Goal: Task Accomplishment & Management: Manage account settings

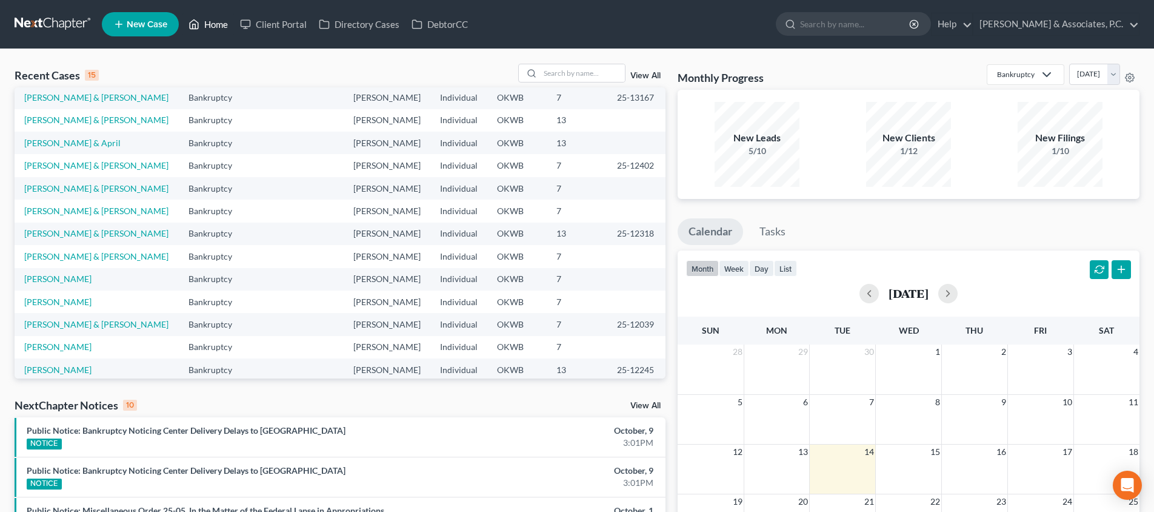
click at [221, 21] on link "Home" at bounding box center [208, 24] width 52 height 22
click at [53, 273] on link "[PERSON_NAME]" at bounding box center [57, 278] width 67 height 10
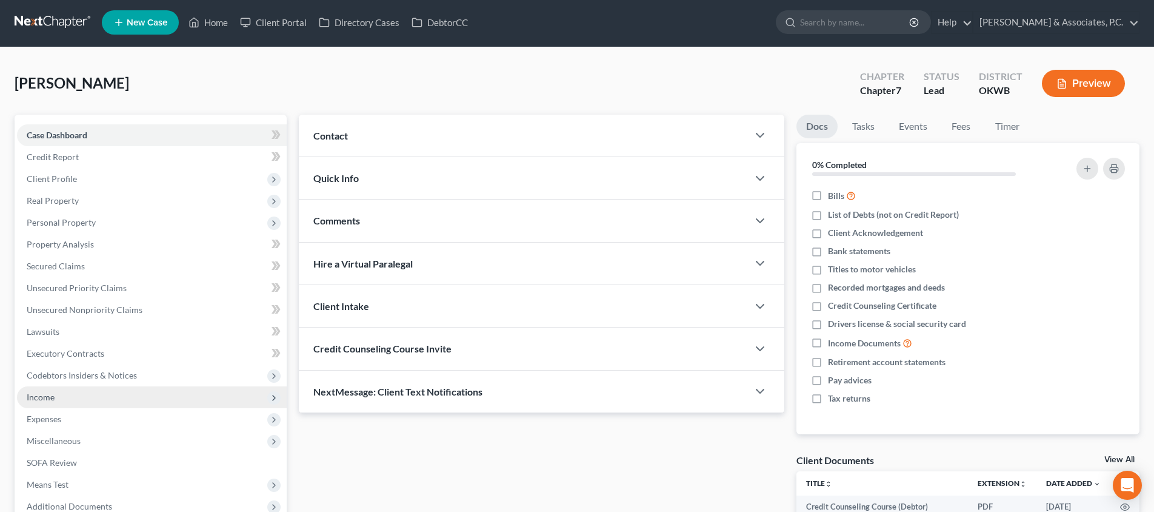
scroll to position [2, 1]
click at [140, 393] on span "Income" at bounding box center [152, 397] width 270 height 22
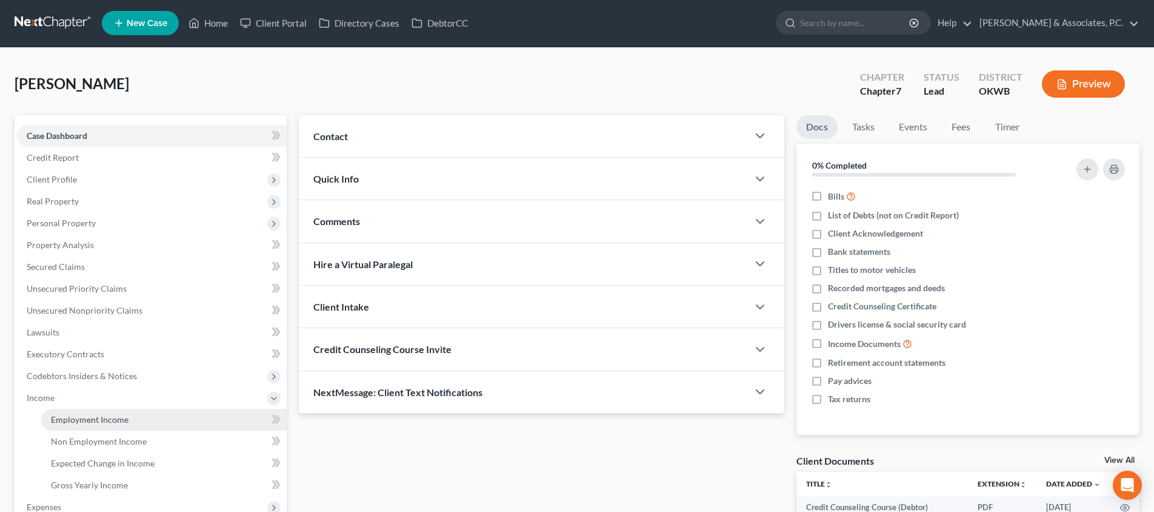
click at [139, 423] on link "Employment Income" at bounding box center [164, 420] width 246 height 22
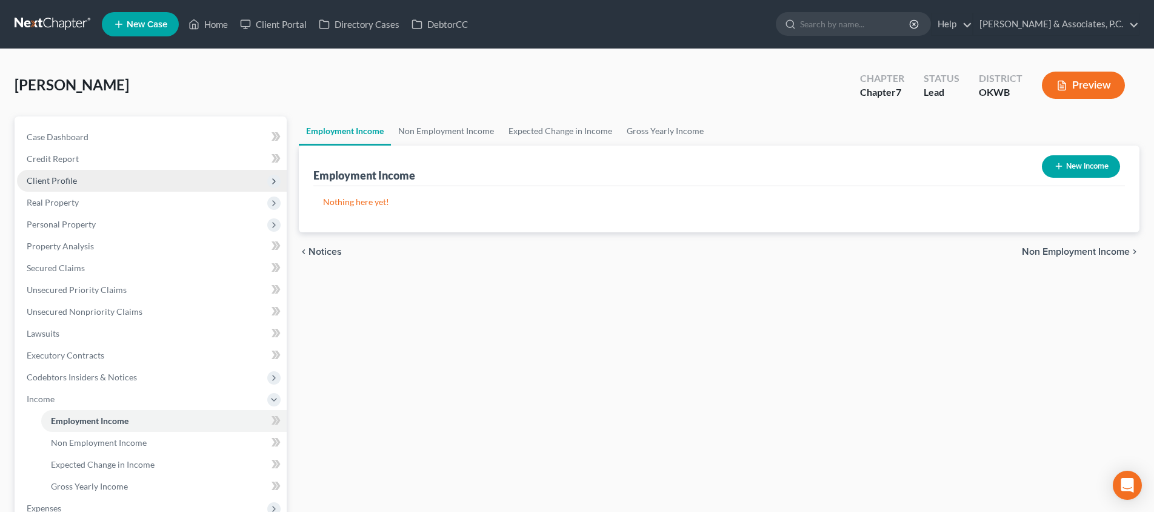
click at [144, 180] on span "Client Profile" at bounding box center [152, 181] width 270 height 22
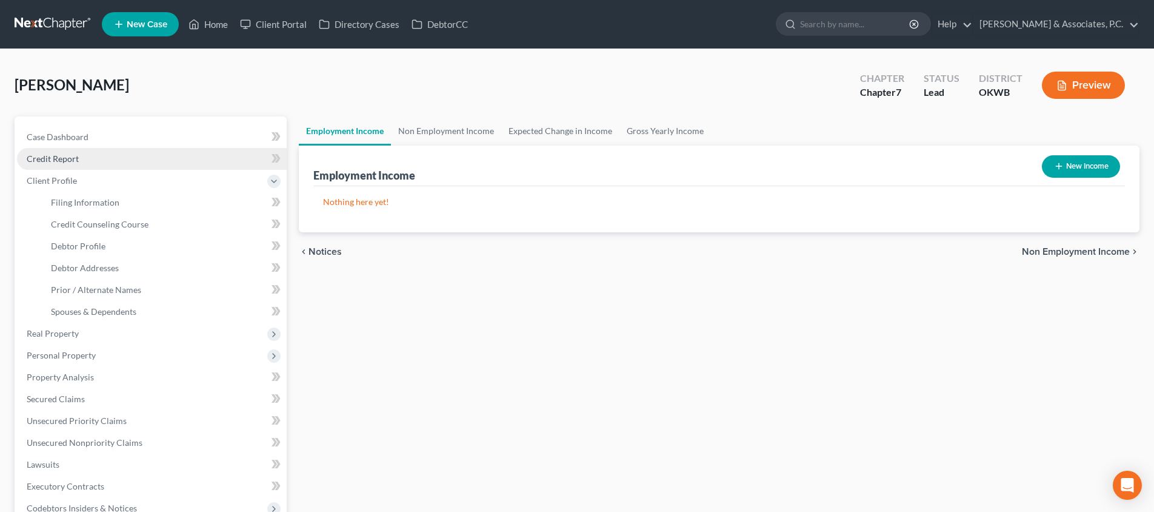
click at [145, 164] on link "Credit Report" at bounding box center [152, 159] width 270 height 22
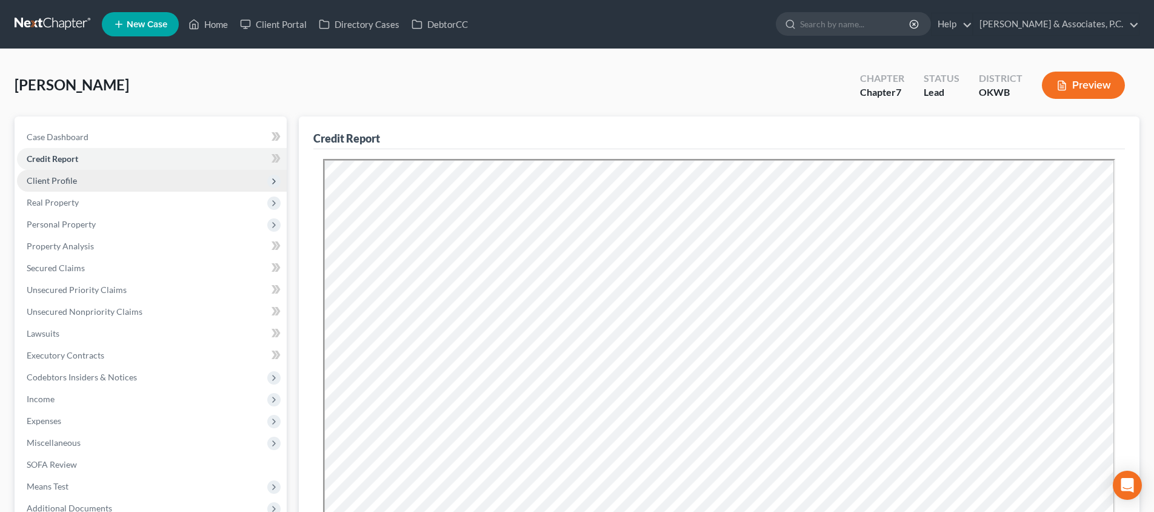
click at [144, 175] on span "Client Profile" at bounding box center [152, 181] width 270 height 22
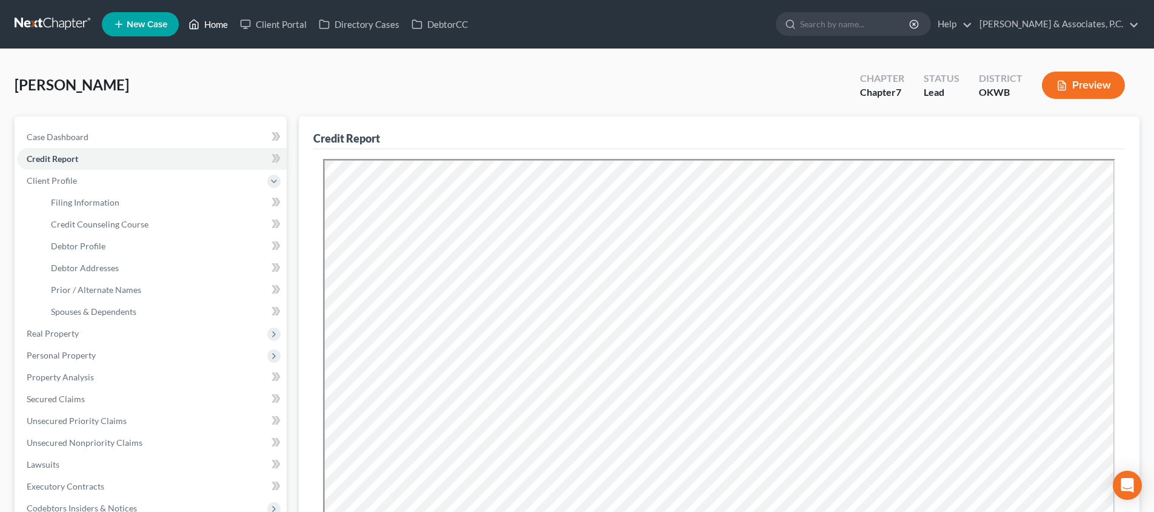
click at [210, 23] on link "Home" at bounding box center [208, 24] width 52 height 22
